Goal: Task Accomplishment & Management: Complete application form

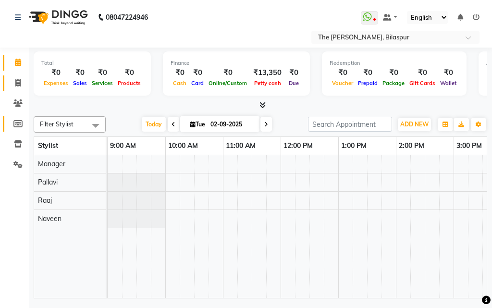
drag, startPoint x: 16, startPoint y: 88, endPoint x: 25, endPoint y: 118, distance: 30.7
click at [17, 88] on link "Invoice" at bounding box center [14, 84] width 23 height 16
select select "service"
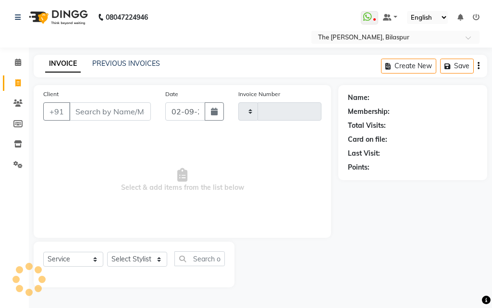
type input "0909"
select select "6473"
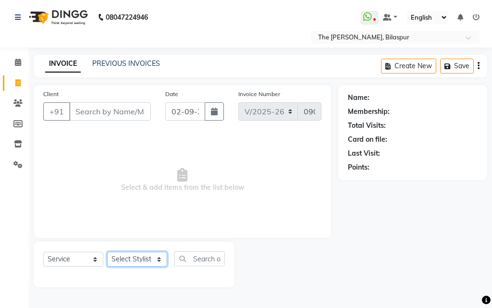
click at [146, 259] on select "Select Stylist" at bounding box center [137, 259] width 60 height 15
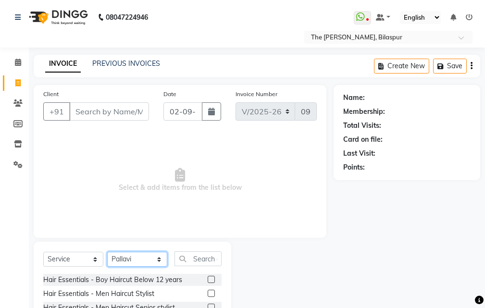
select select "86788"
click at [107, 252] on select "Select Stylist Manager [PERSON_NAME][GEOGRAPHIC_DATA] [GEOGRAPHIC_DATA][PERSON_…" at bounding box center [137, 259] width 60 height 15
click at [205, 258] on input "text" at bounding box center [198, 259] width 47 height 15
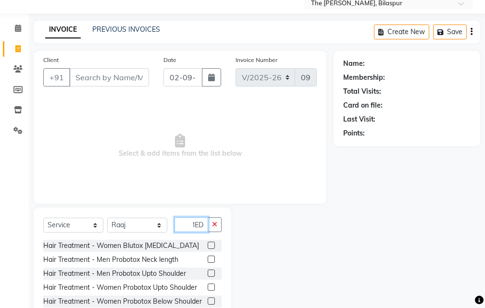
scroll to position [90, 0]
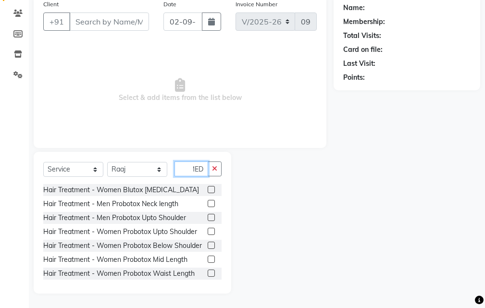
type input "[MEDICAL_DATA]"
click at [208, 249] on label at bounding box center [211, 245] width 7 height 7
click at [208, 249] on input "checkbox" at bounding box center [211, 246] width 6 height 6
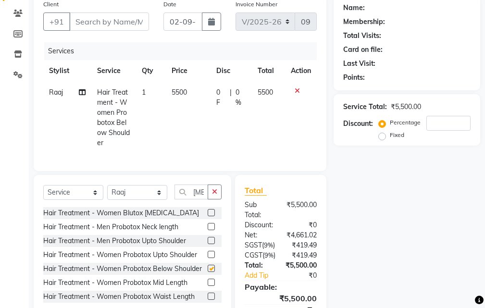
checkbox input "false"
click at [208, 244] on label at bounding box center [211, 240] width 7 height 7
click at [208, 244] on input "checkbox" at bounding box center [211, 241] width 6 height 6
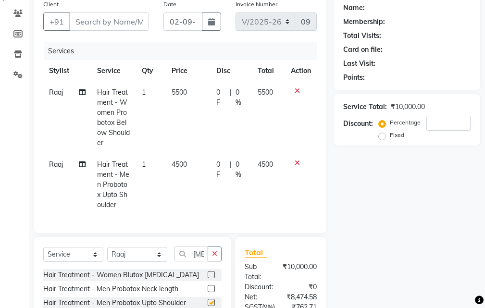
checkbox input "false"
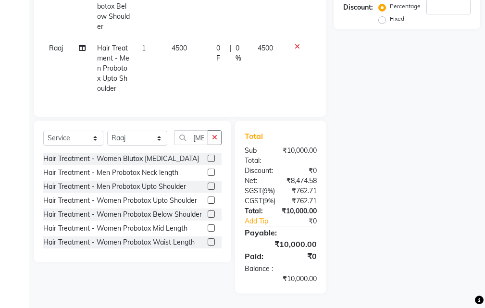
scroll to position [234, 0]
click at [208, 225] on label at bounding box center [211, 228] width 7 height 7
click at [208, 226] on input "checkbox" at bounding box center [211, 229] width 6 height 6
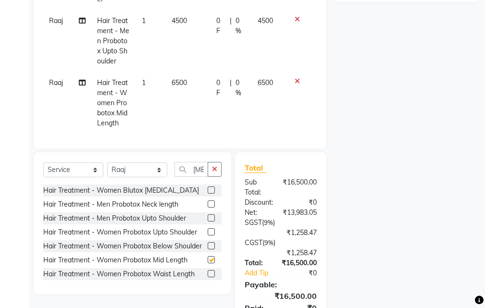
checkbox input "false"
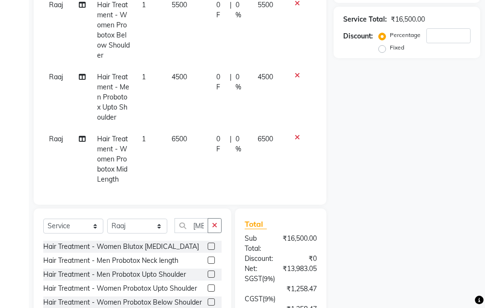
scroll to position [41, 0]
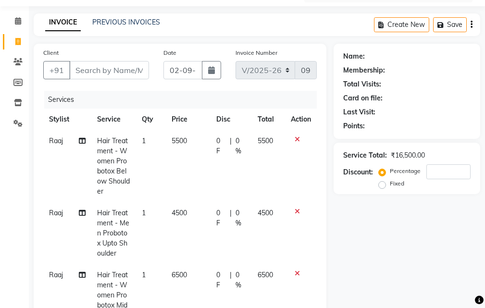
click at [295, 139] on icon at bounding box center [297, 139] width 5 height 7
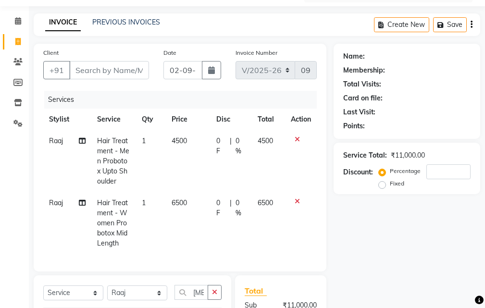
click at [297, 139] on icon at bounding box center [297, 139] width 5 height 7
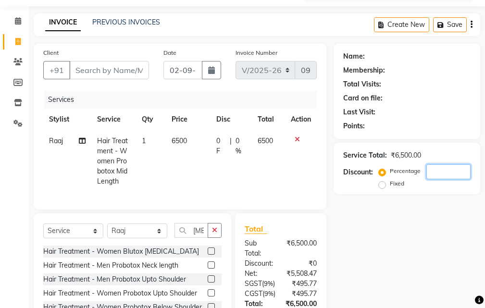
click at [441, 171] on input "number" at bounding box center [449, 171] width 44 height 15
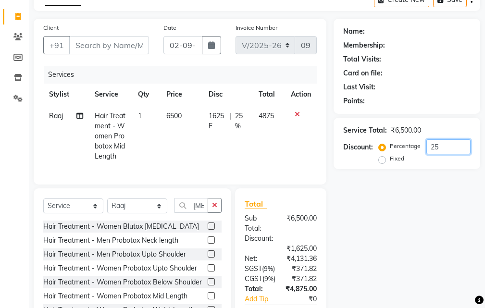
scroll to position [27, 0]
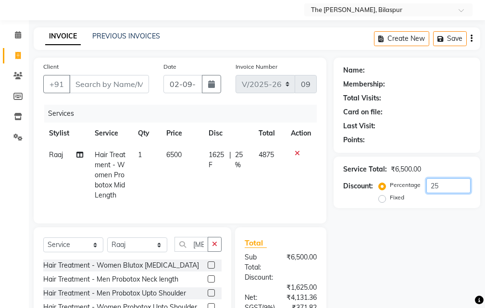
type input "25"
click at [120, 88] on input "Client" at bounding box center [109, 84] width 80 height 18
